Goal: Information Seeking & Learning: Learn about a topic

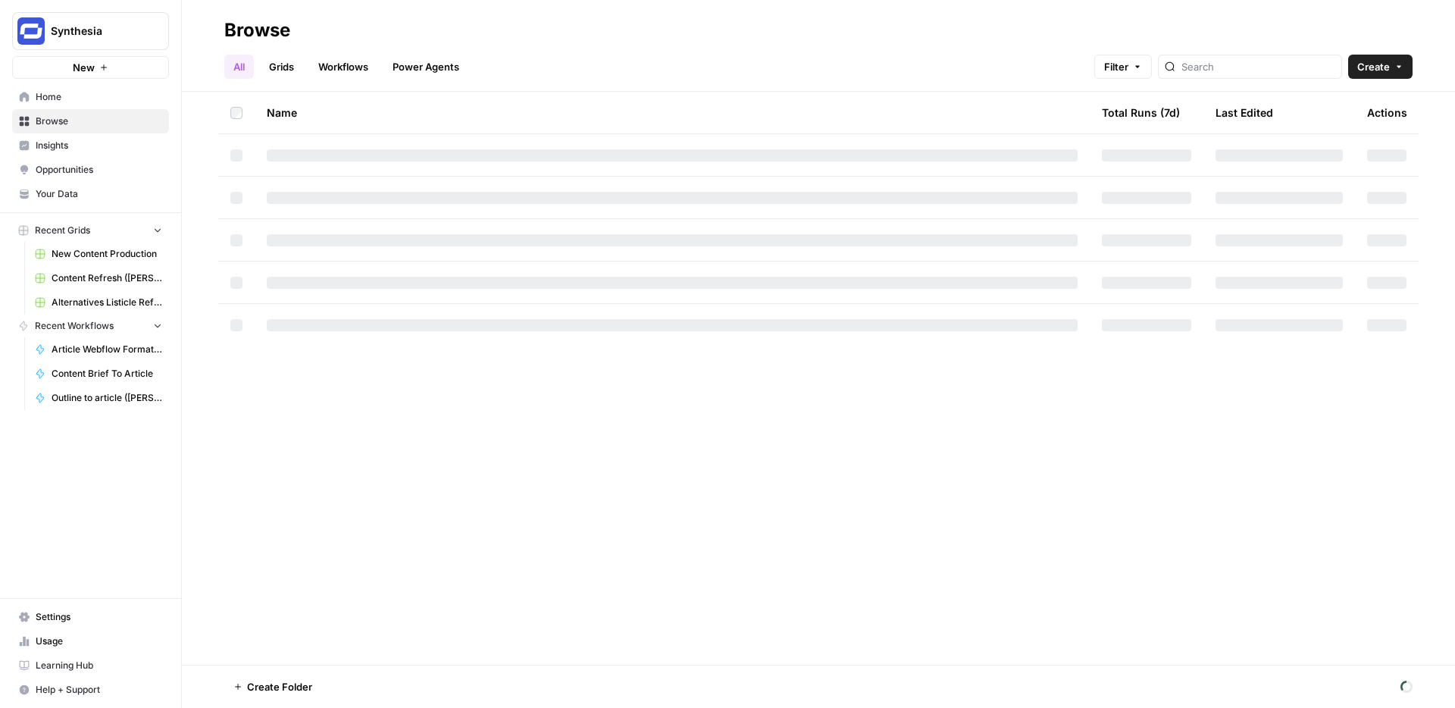
click at [63, 150] on span "Insights" at bounding box center [99, 146] width 127 height 14
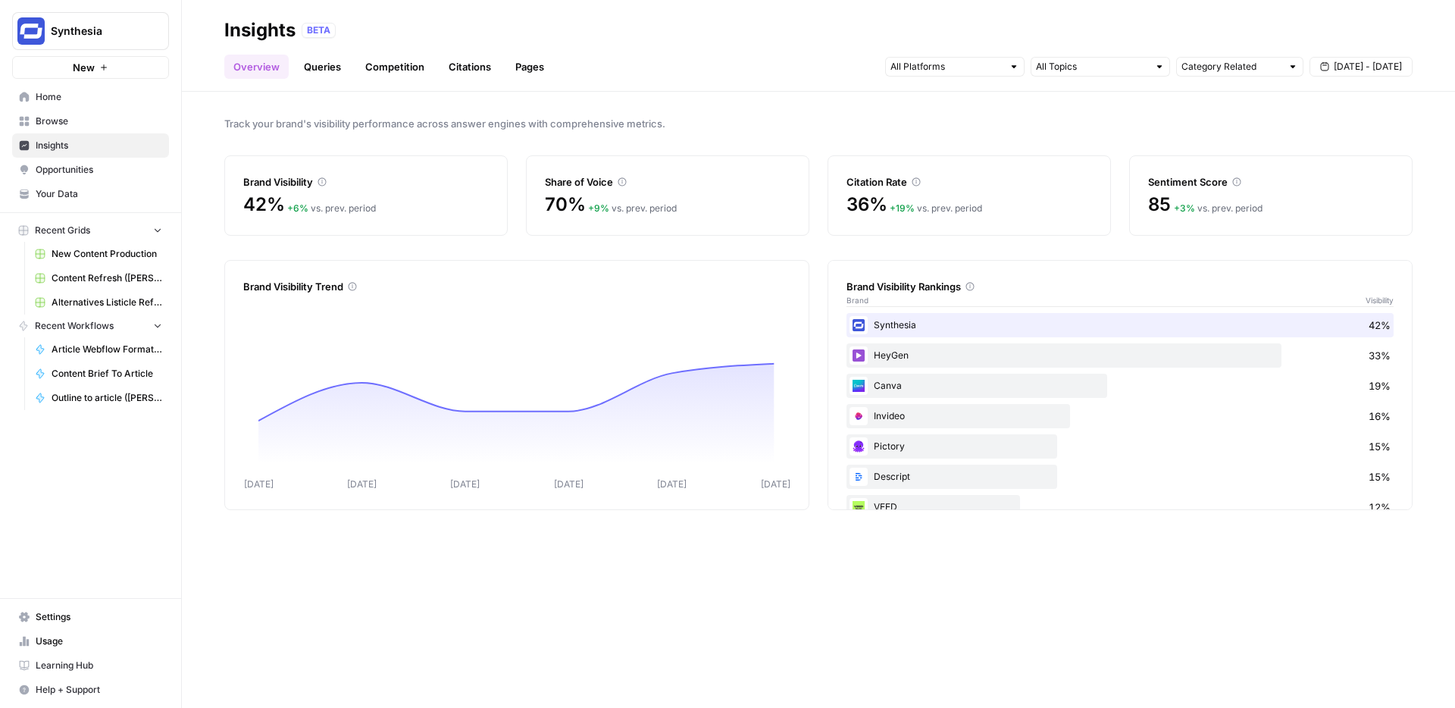
click at [404, 72] on link "Competition" at bounding box center [394, 67] width 77 height 24
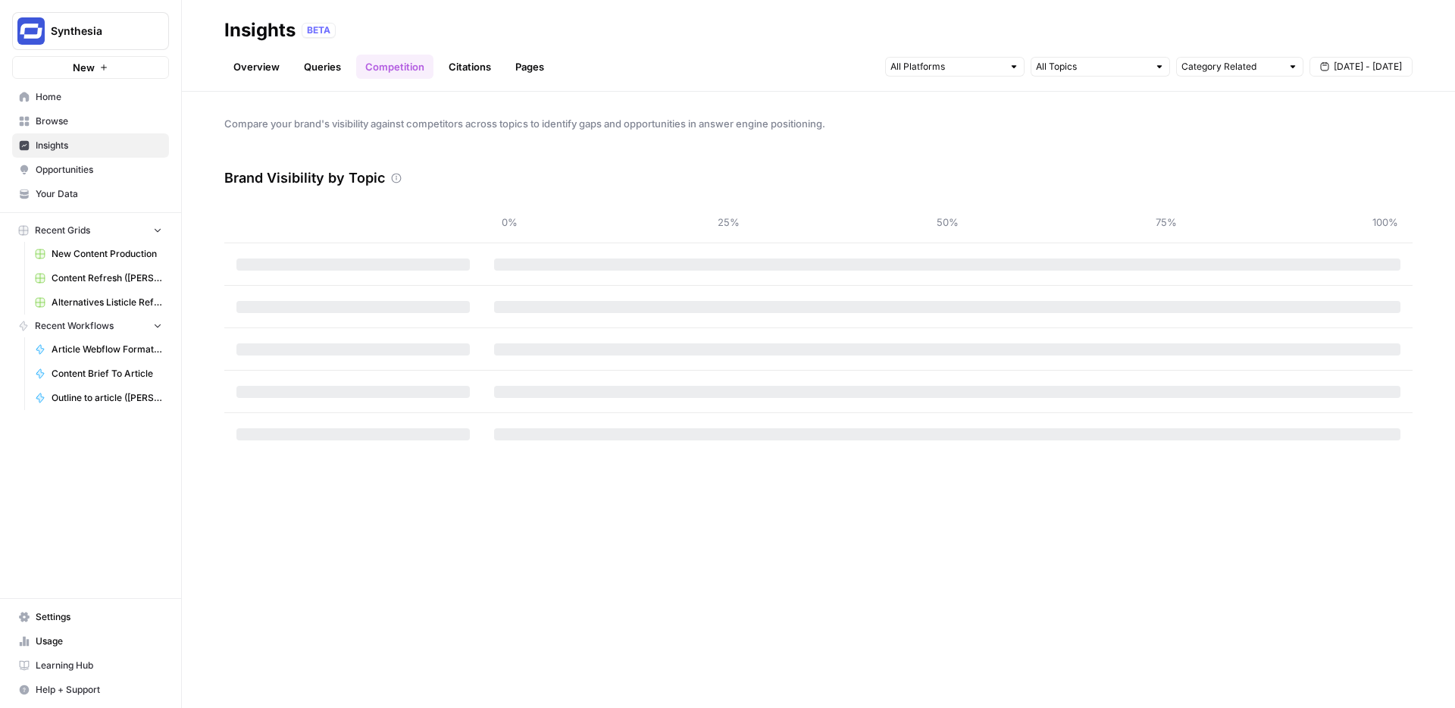
click at [468, 71] on link "Citations" at bounding box center [470, 67] width 61 height 24
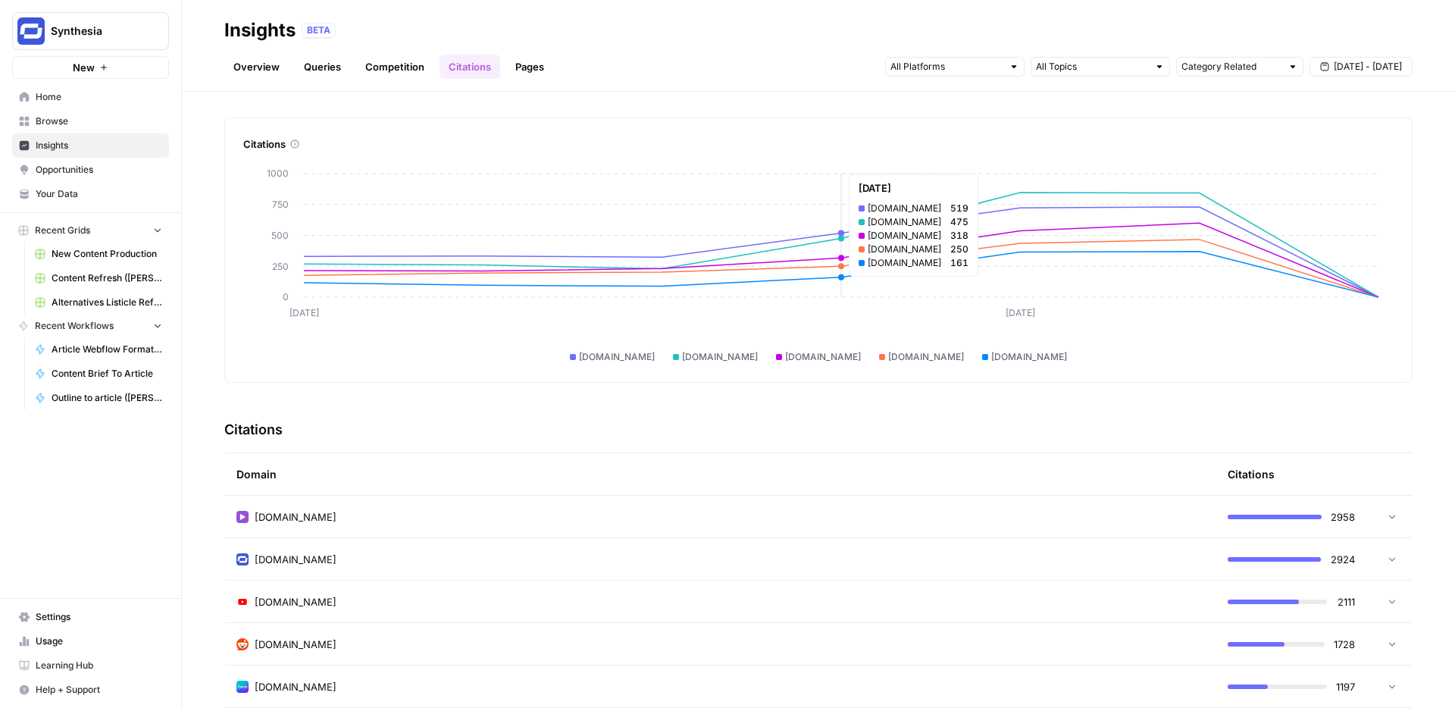
scroll to position [5, 0]
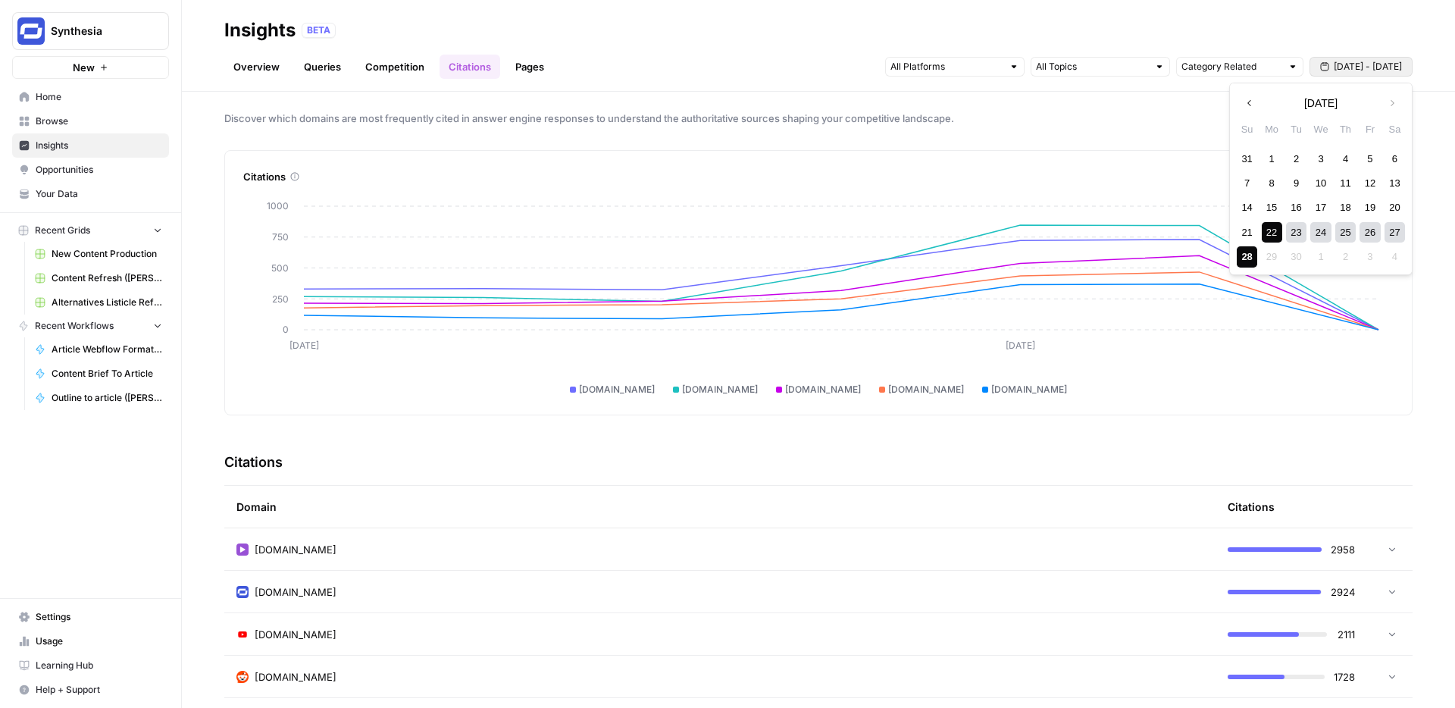
click at [1358, 62] on span "[DATE] - [DATE]" at bounding box center [1368, 67] width 68 height 14
click at [1248, 98] on icon "button" at bounding box center [1250, 103] width 11 height 11
click at [1314, 233] on div "20" at bounding box center [1321, 232] width 20 height 20
click at [1396, 101] on icon "button" at bounding box center [1392, 103] width 11 height 11
click at [1247, 260] on div "28" at bounding box center [1247, 256] width 20 height 20
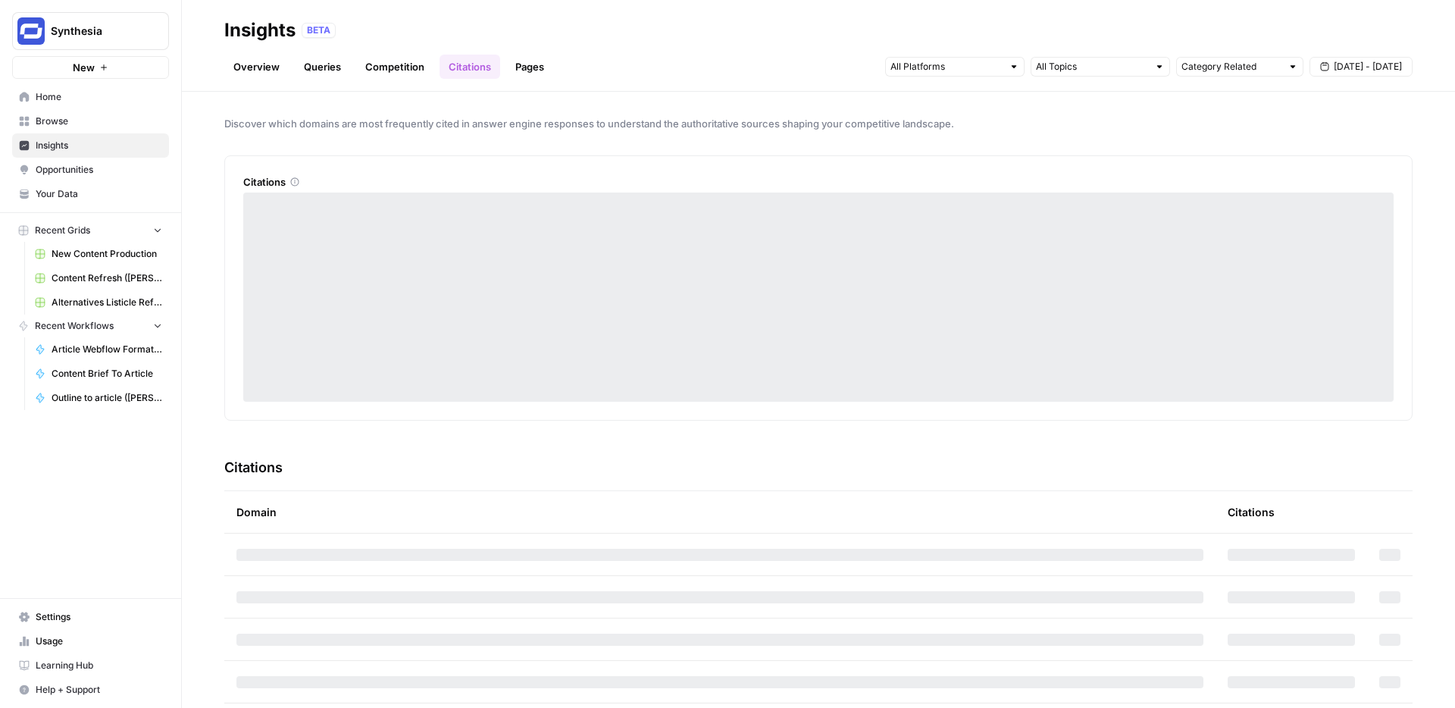
click at [1342, 69] on span "[DATE] - [DATE]" at bounding box center [1368, 67] width 68 height 14
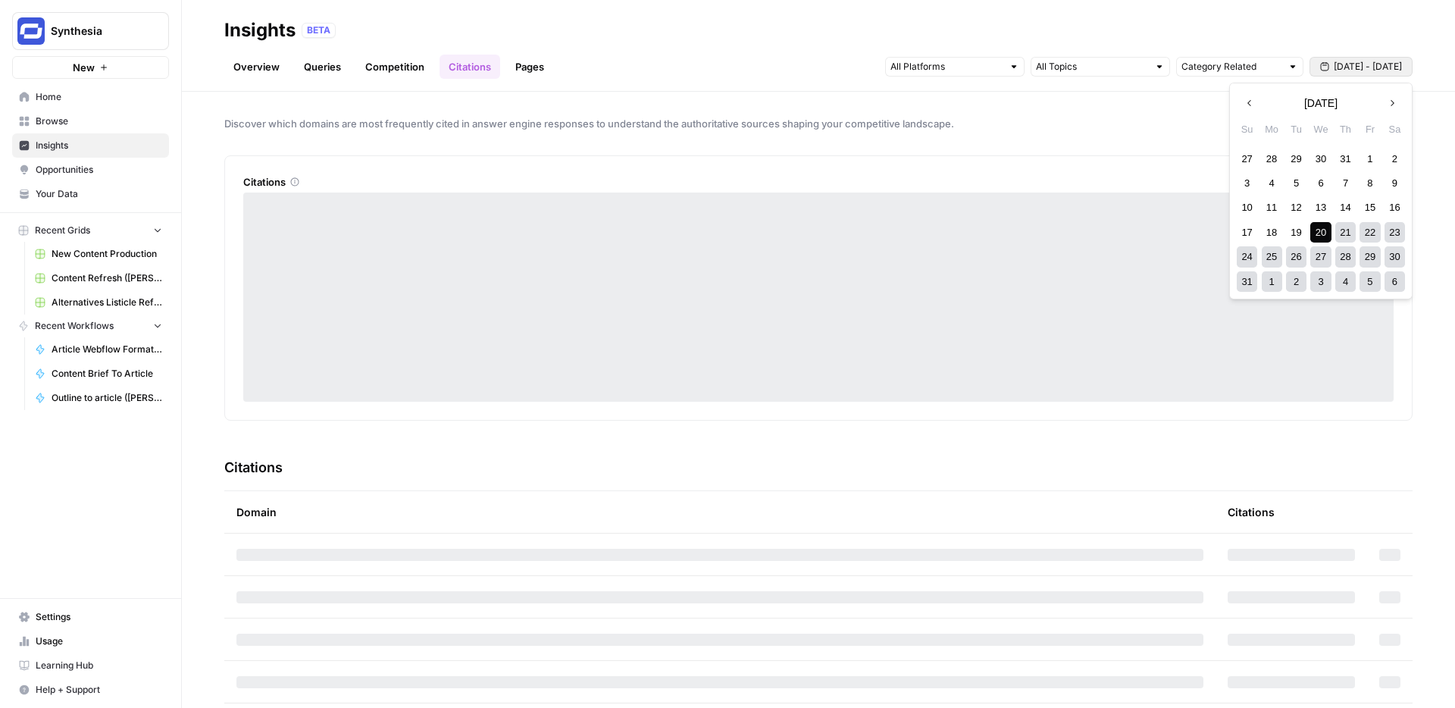
click at [1341, 283] on div "4" at bounding box center [1346, 281] width 20 height 20
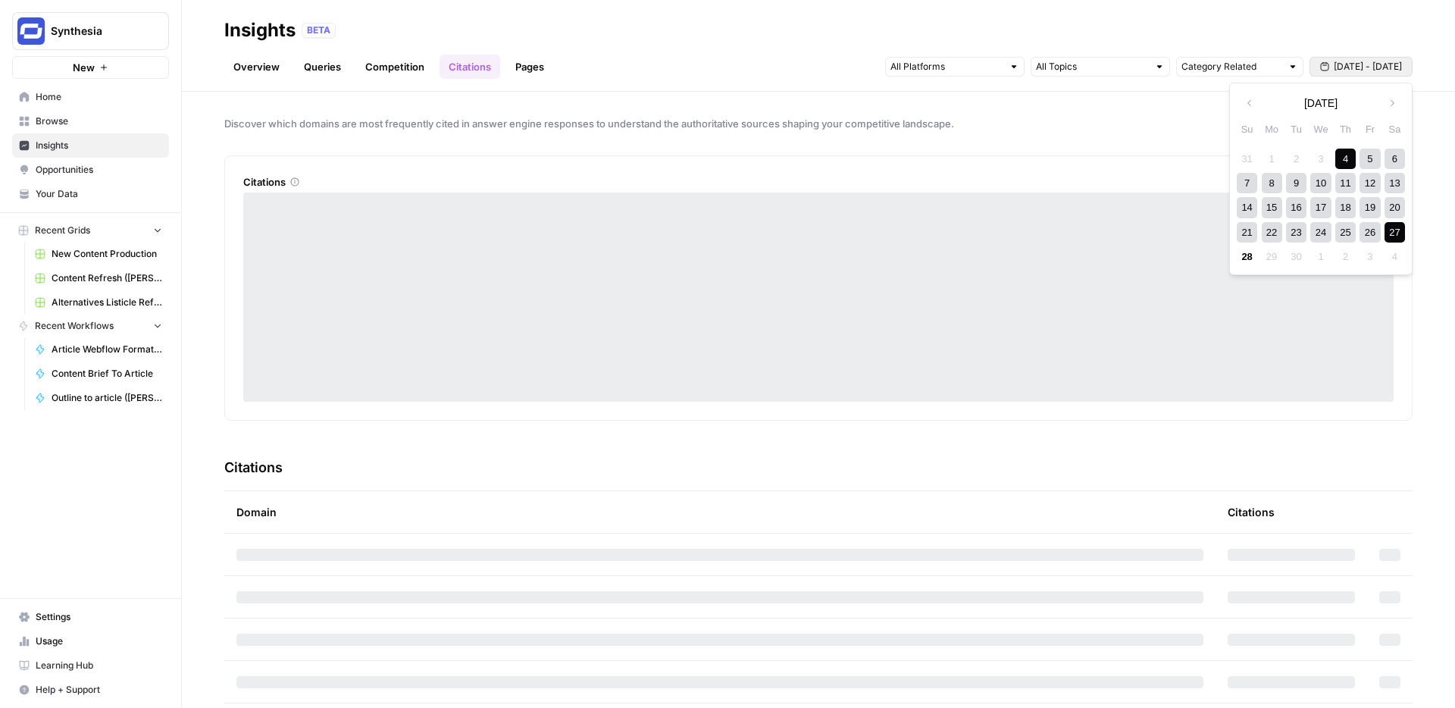
click at [1396, 229] on div "27" at bounding box center [1395, 232] width 20 height 20
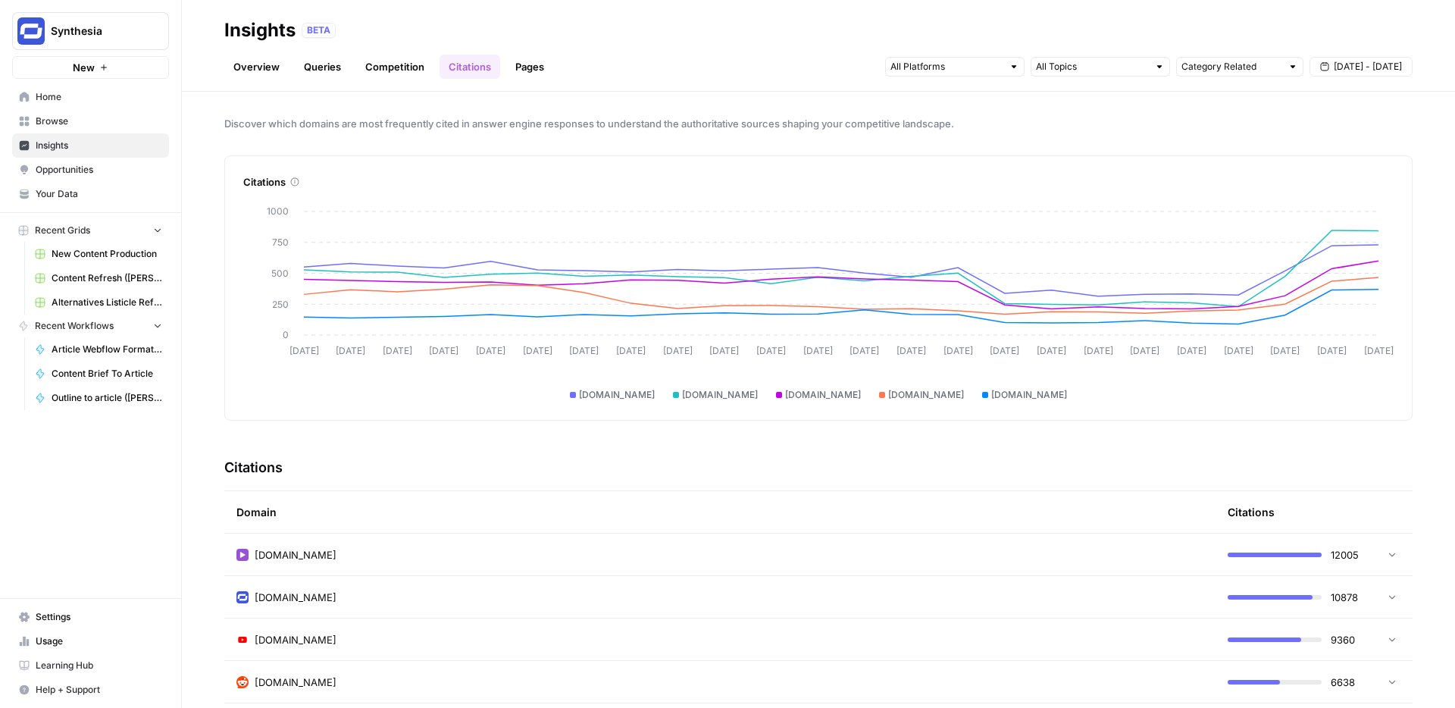
click at [1081, 76] on div at bounding box center [1100, 67] width 139 height 20
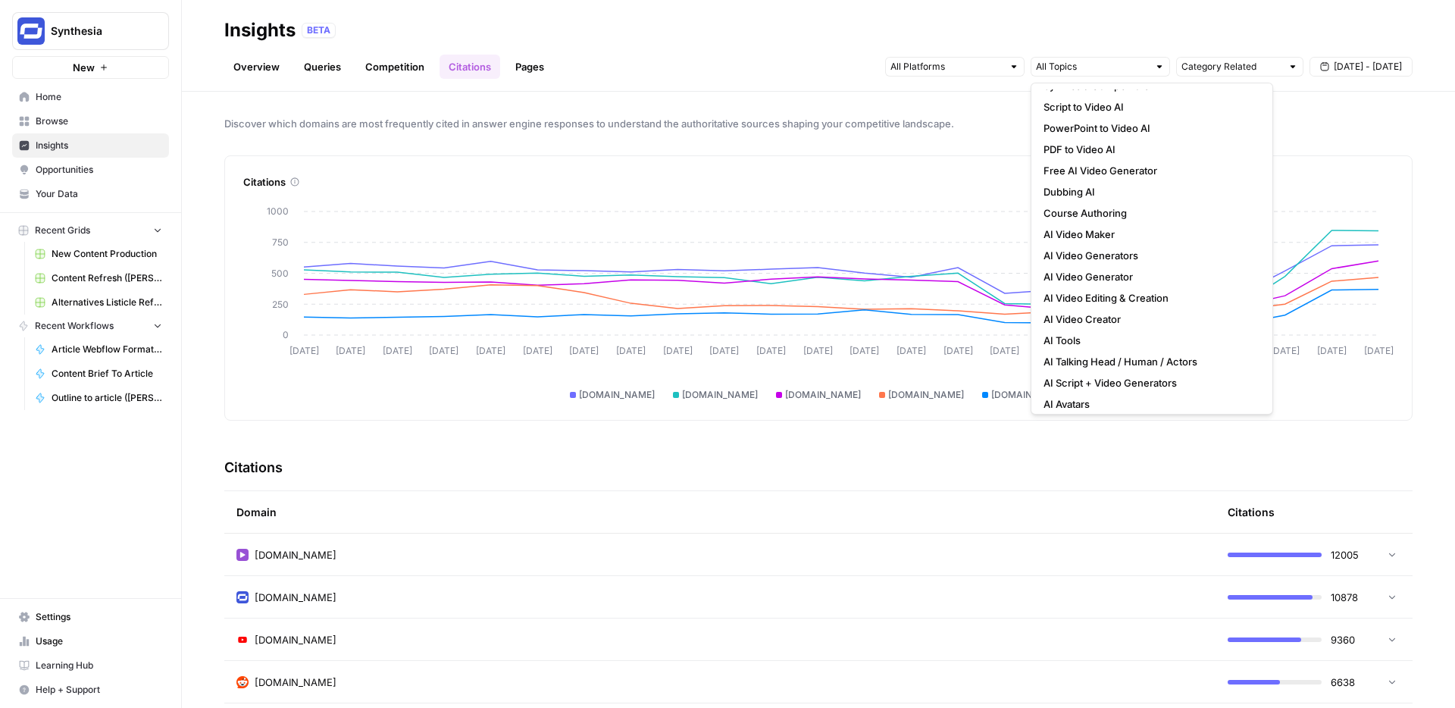
scroll to position [382, 0]
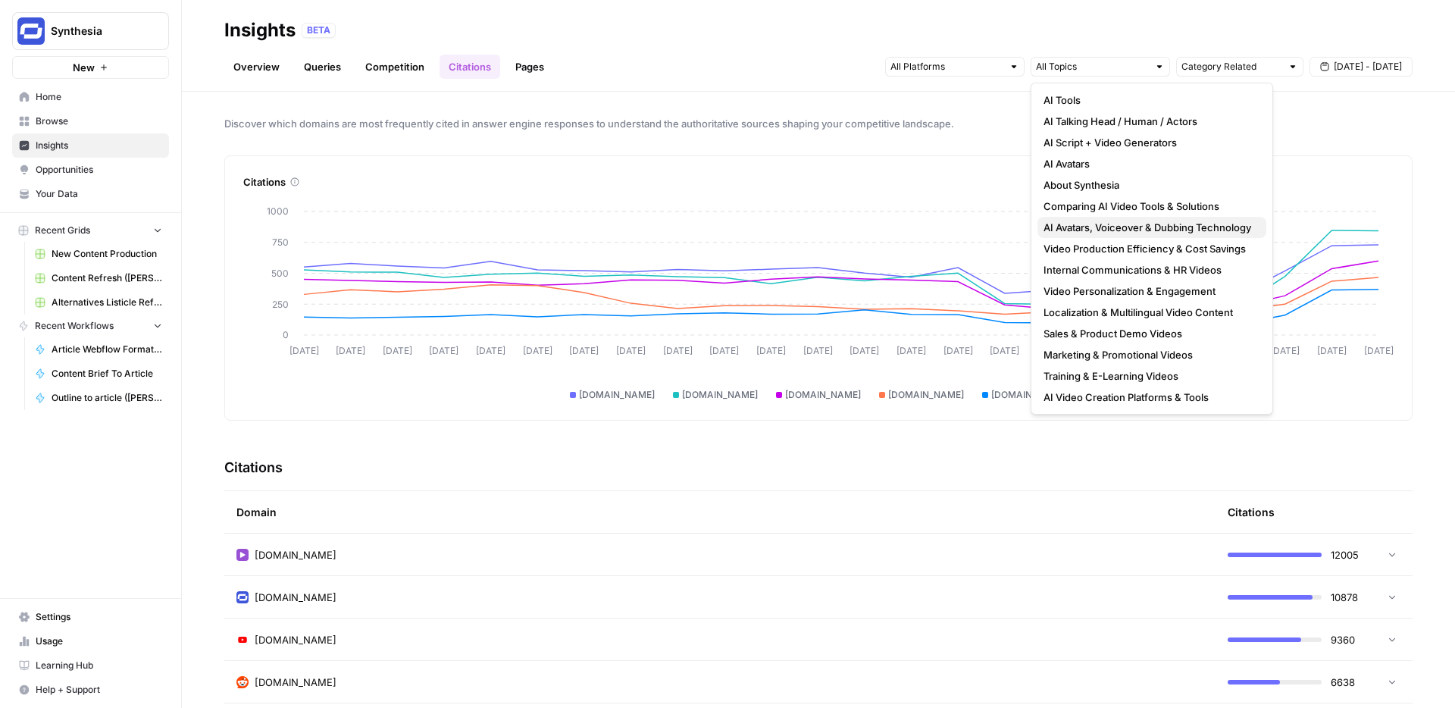
click at [1100, 226] on span "AI Avatars, Voiceover & Dubbing Technology" at bounding box center [1149, 227] width 211 height 15
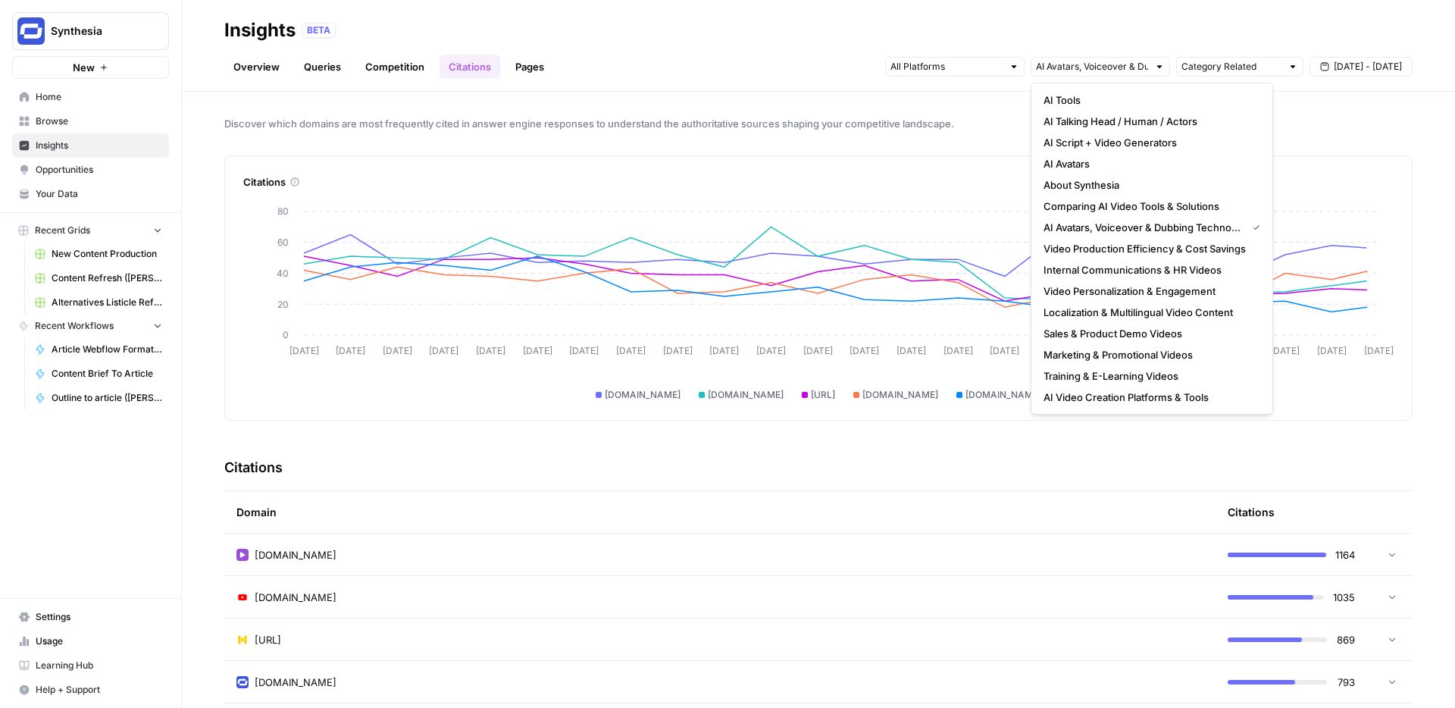
click at [963, 153] on div "Discover which domains are most frequently cited in answer engine responses to …" at bounding box center [819, 400] width 1274 height 616
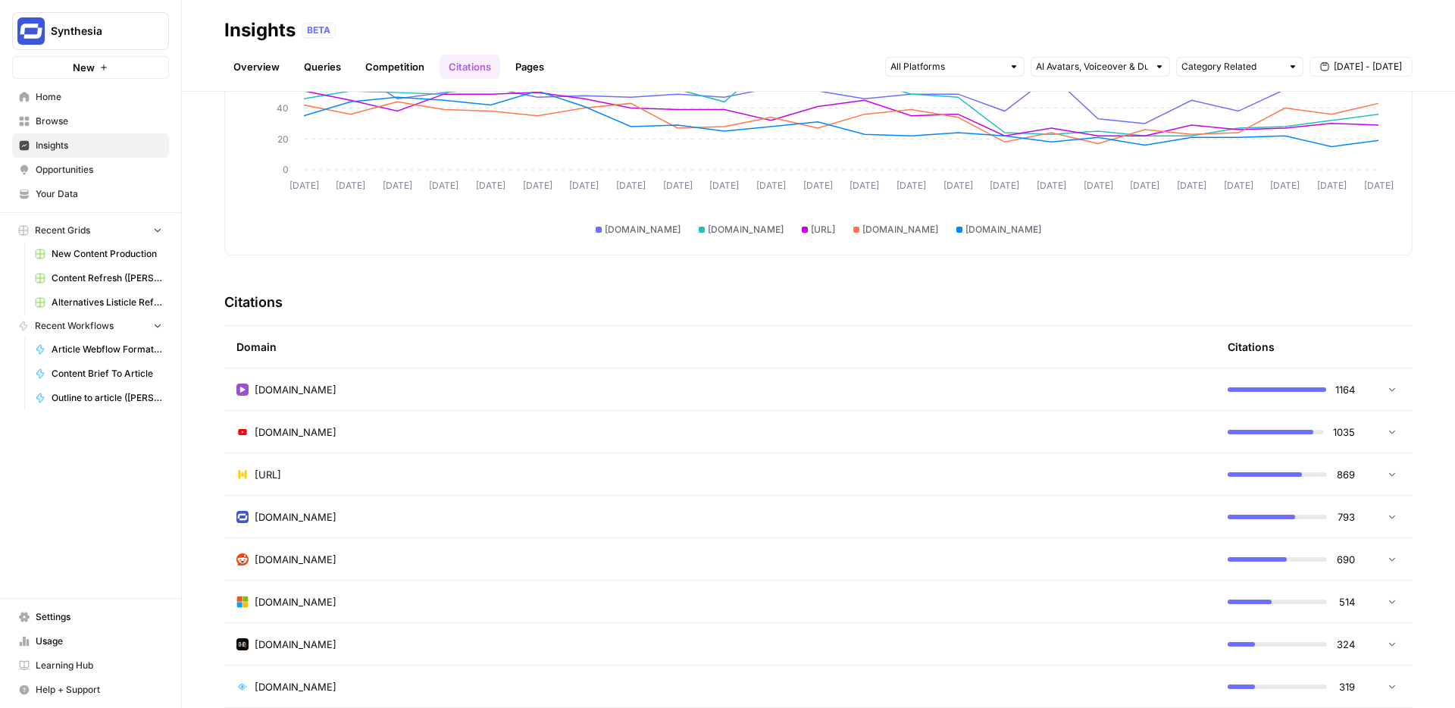
scroll to position [184, 0]
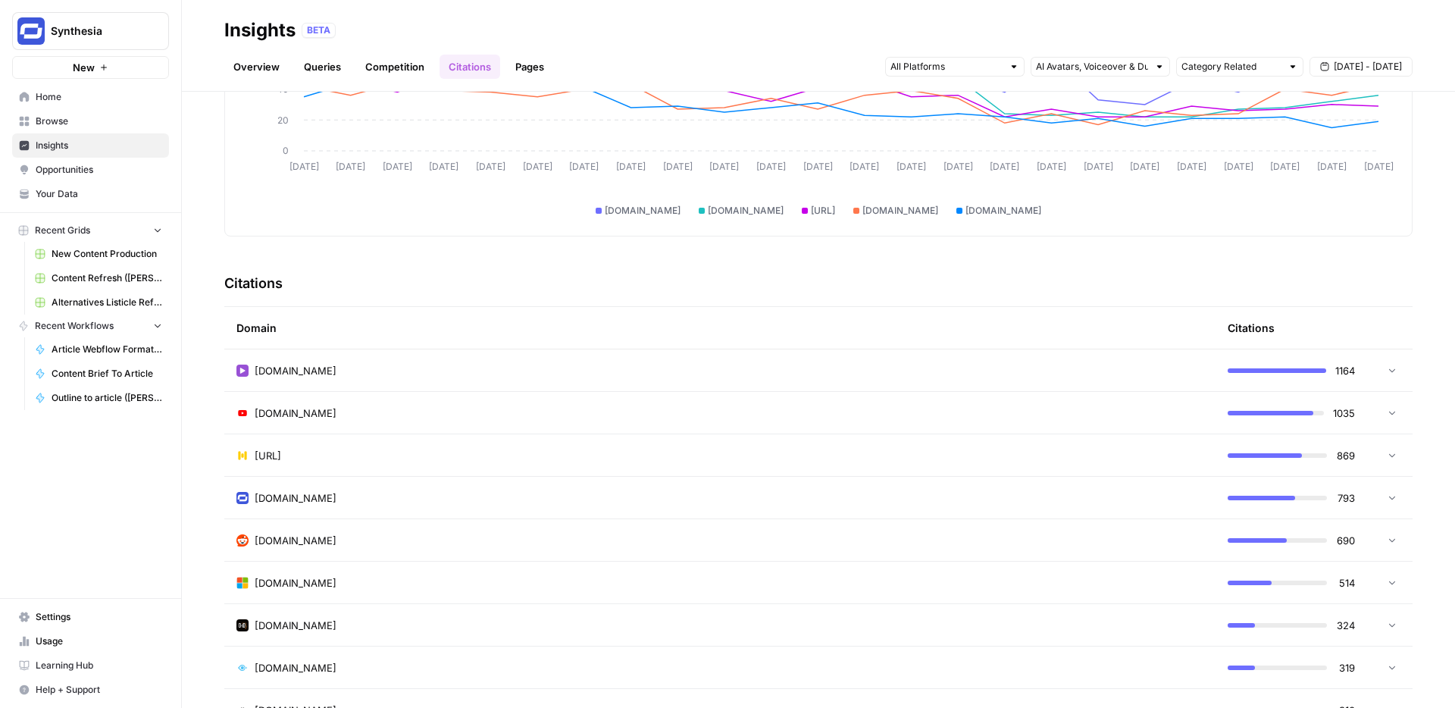
click at [1393, 534] on td at bounding box center [1390, 540] width 45 height 42
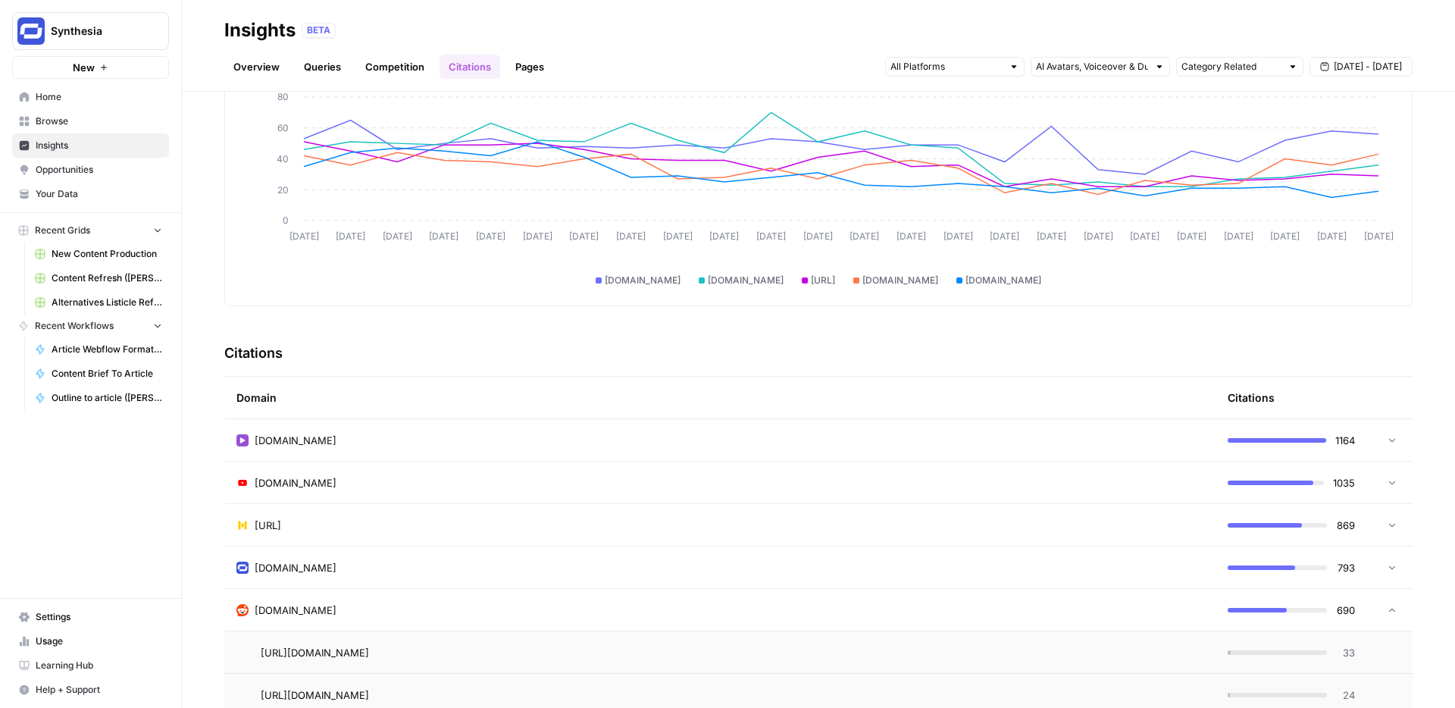
scroll to position [0, 0]
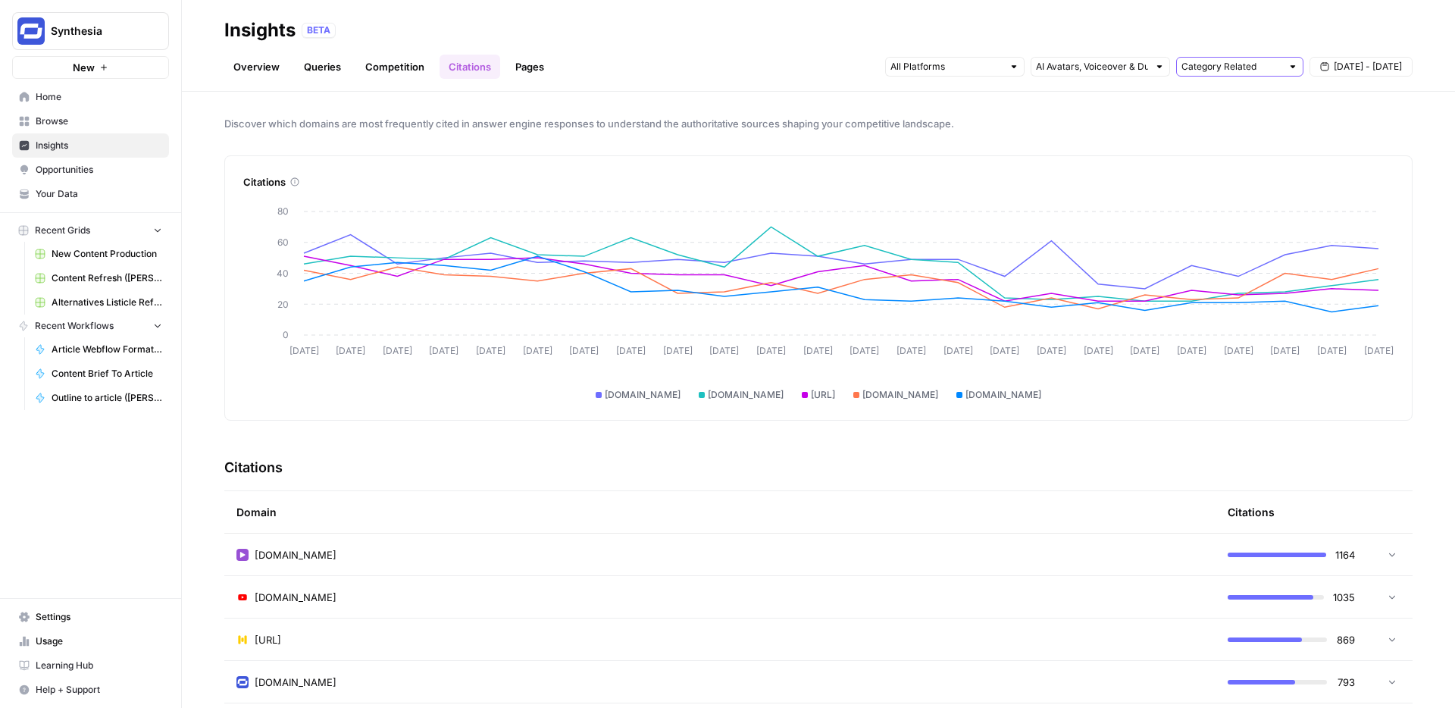
click at [1238, 64] on input "text" at bounding box center [1232, 66] width 100 height 15
type input "Category Related"
click at [1216, 17] on header "Insights BETA Overview Queries Competition Citations Pages Category Related Sep…" at bounding box center [819, 46] width 1274 height 92
